Goal: Use online tool/utility: Utilize a website feature to perform a specific function

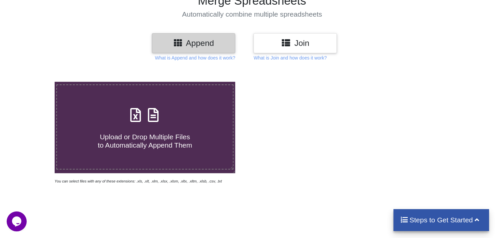
scroll to position [67, 0]
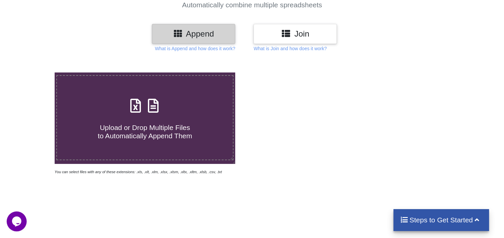
click at [166, 115] on div "Upload or Drop Multiple Files to Automatically Append Them" at bounding box center [145, 118] width 176 height 45
click at [35, 73] on input "Upload or Drop Multiple Files to Automatically Append Them" at bounding box center [35, 73] width 0 height 0
type input "C:\fakepath\download - 2025-09-29T155717.491.xls"
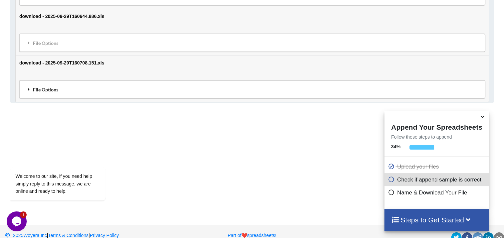
scroll to position [782, 0]
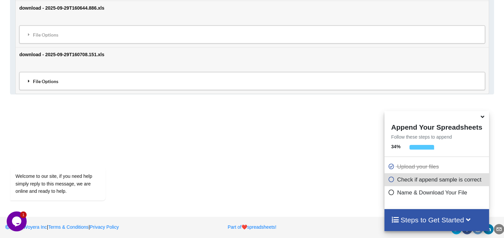
click at [30, 79] on icon at bounding box center [29, 81] width 6 height 5
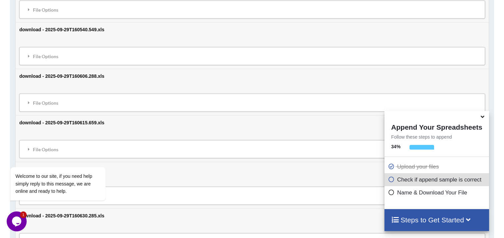
scroll to position [0, 0]
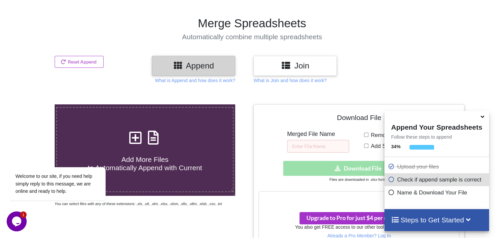
drag, startPoint x: 201, startPoint y: 168, endPoint x: 176, endPoint y: 68, distance: 102.7
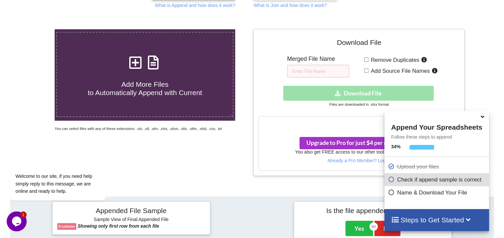
scroll to position [122, 0]
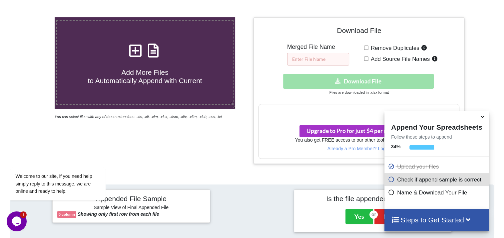
click at [316, 62] on input "text" at bounding box center [318, 59] width 62 height 13
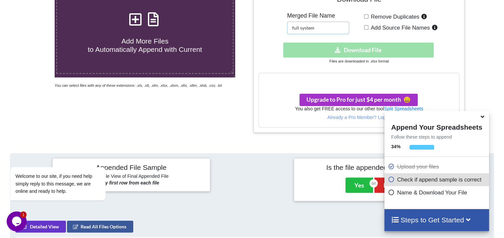
scroll to position [155, 0]
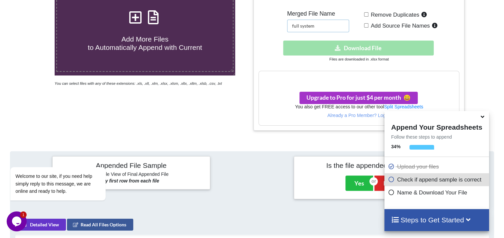
type input "full system"
click at [368, 15] on input "Remove Duplicates" at bounding box center [366, 14] width 4 height 4
checkbox input "false"
click at [360, 47] on div "Download hidden Download File" at bounding box center [358, 48] width 201 height 15
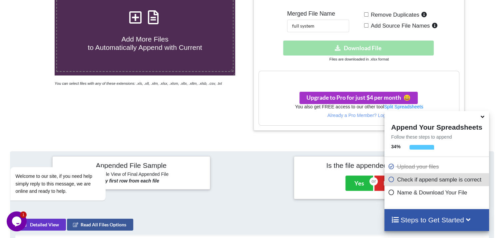
click at [359, 50] on div "Download hidden Download File" at bounding box center [358, 48] width 201 height 15
click at [361, 78] on h3 "Your files are more than 1 MB" at bounding box center [359, 78] width 200 height 7
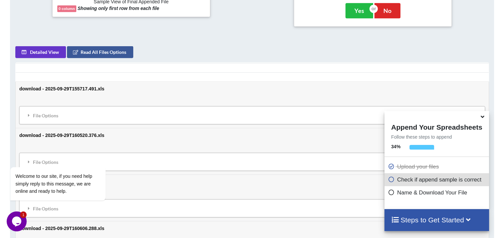
scroll to position [355, 0]
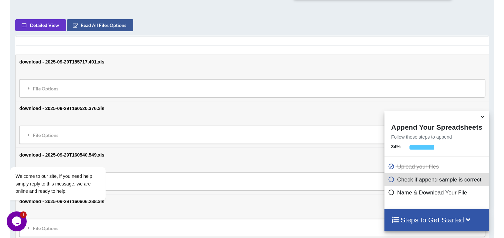
click at [452, 220] on h4 "Steps to Get Started" at bounding box center [436, 220] width 91 height 8
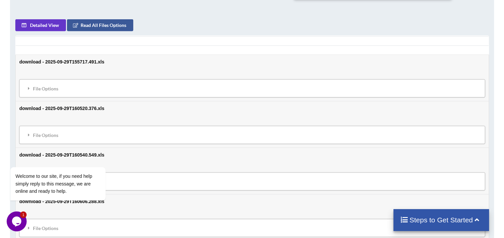
click at [458, 219] on h4 "Steps to Get Started" at bounding box center [441, 220] width 82 height 8
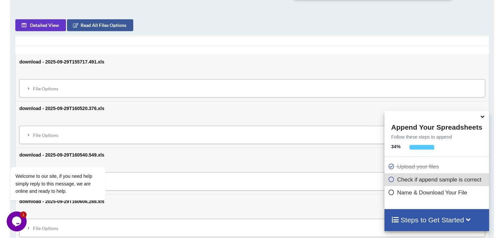
click at [441, 195] on p "Name & Download Your File" at bounding box center [437, 193] width 99 height 8
click at [438, 180] on p "Check if append sample is correct" at bounding box center [437, 180] width 99 height 8
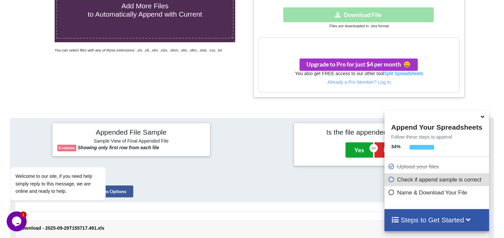
click at [354, 147] on button "Yes" at bounding box center [359, 149] width 28 height 15
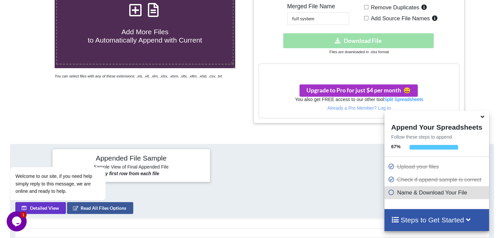
scroll to position [139, 0]
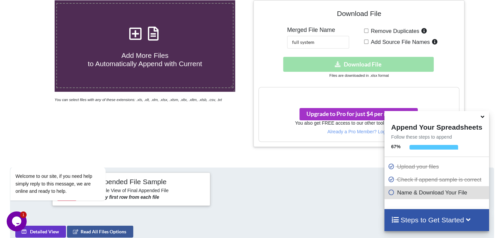
click at [414, 195] on p "Name & Download Your File" at bounding box center [437, 193] width 99 height 8
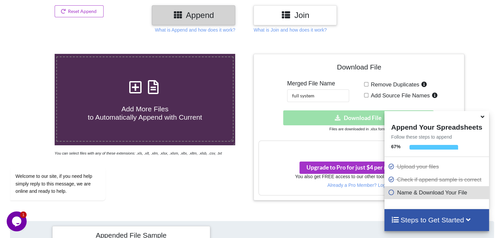
scroll to position [83, 0]
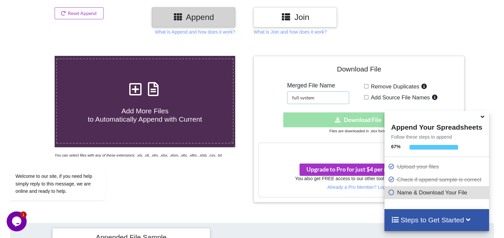
click at [319, 103] on input "full system" at bounding box center [318, 98] width 62 height 13
